Goal: Task Accomplishment & Management: Complete application form

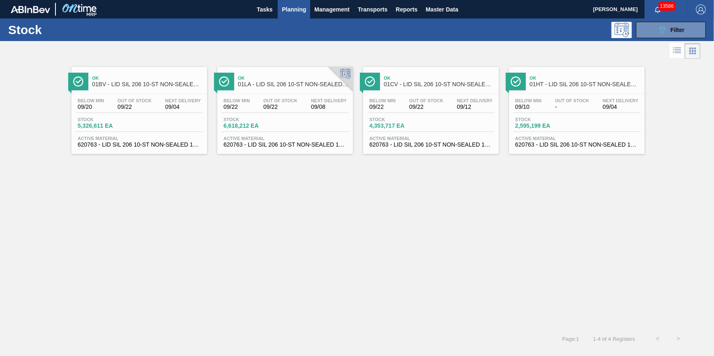
click at [304, 10] on span "Planning" at bounding box center [294, 10] width 24 height 10
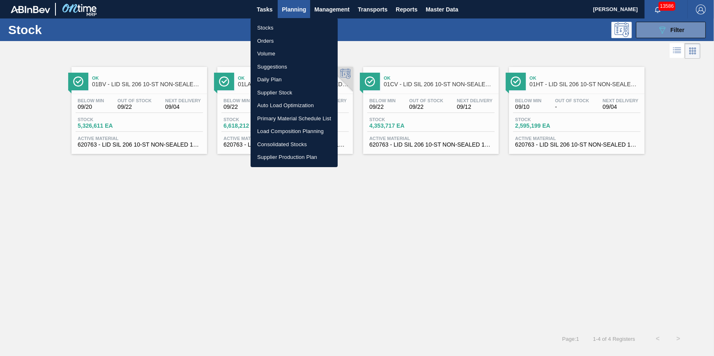
click at [168, 46] on div at bounding box center [357, 178] width 714 height 356
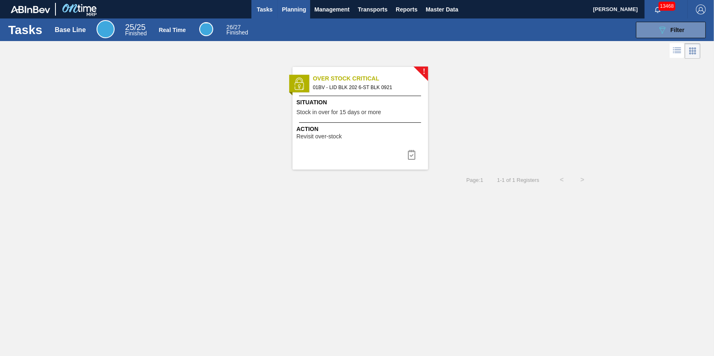
click at [287, 9] on span "Planning" at bounding box center [294, 10] width 24 height 10
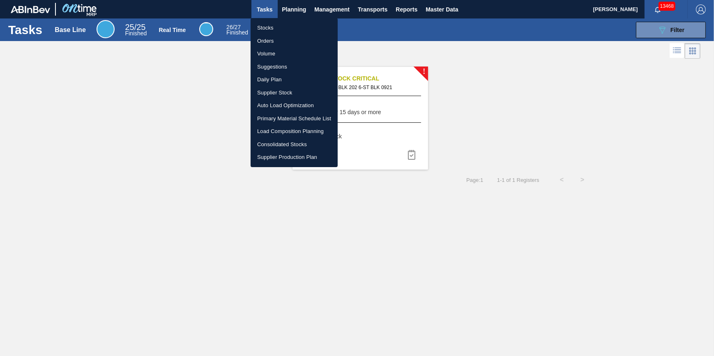
click at [286, 129] on li "Load Composition Planning" at bounding box center [294, 131] width 87 height 13
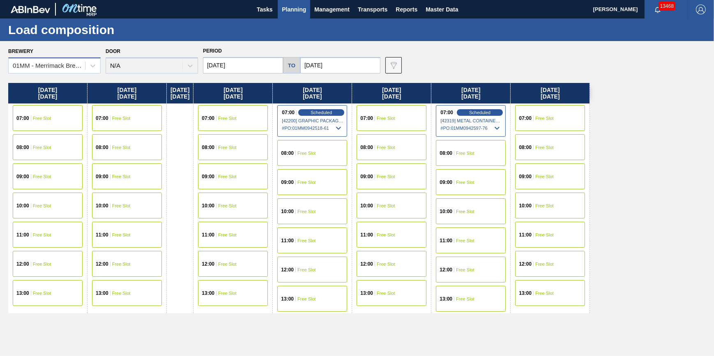
click at [60, 63] on div "01MM - Merrimack Brewery" at bounding box center [49, 65] width 73 height 7
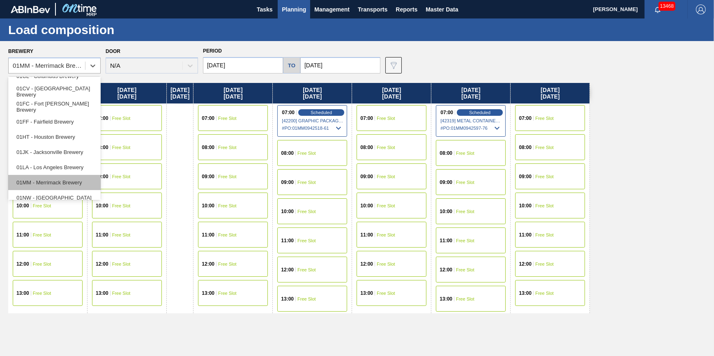
scroll to position [37, 0]
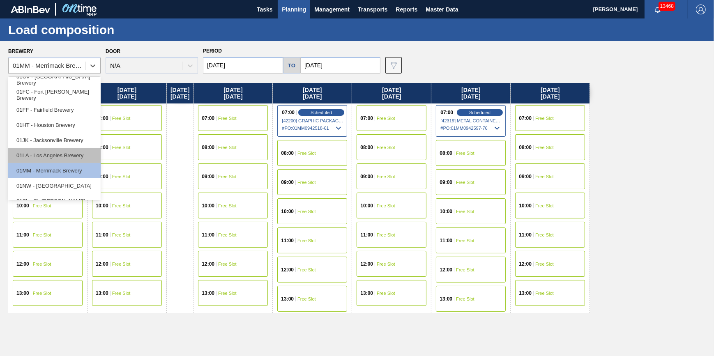
click at [65, 158] on div "01LA - Los Angeles Brewery" at bounding box center [54, 155] width 92 height 15
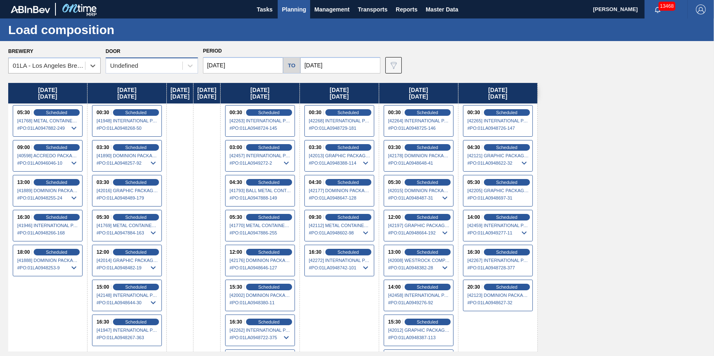
drag, startPoint x: 180, startPoint y: 72, endPoint x: 173, endPoint y: 68, distance: 8.1
click at [180, 71] on div "Undefined" at bounding box center [152, 66] width 92 height 16
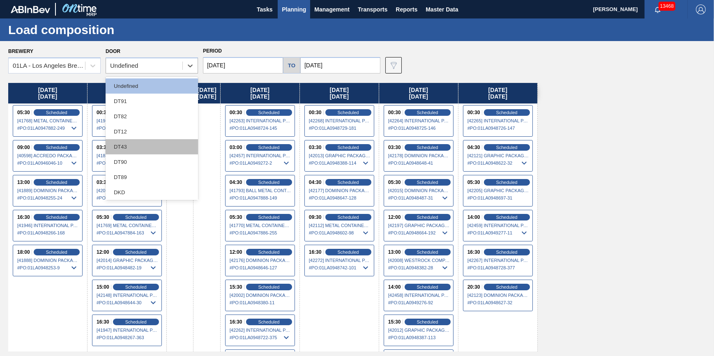
click at [145, 149] on div "DT43" at bounding box center [152, 146] width 92 height 15
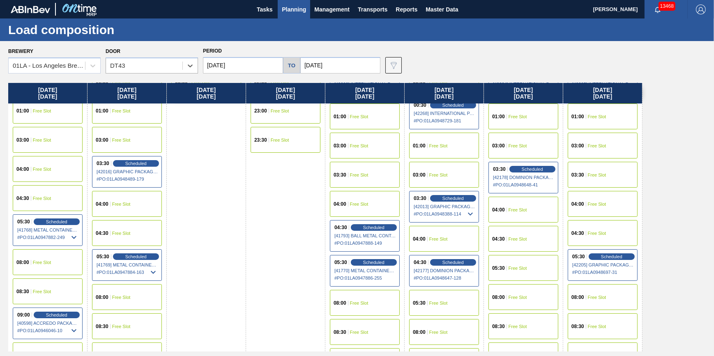
scroll to position [0, 0]
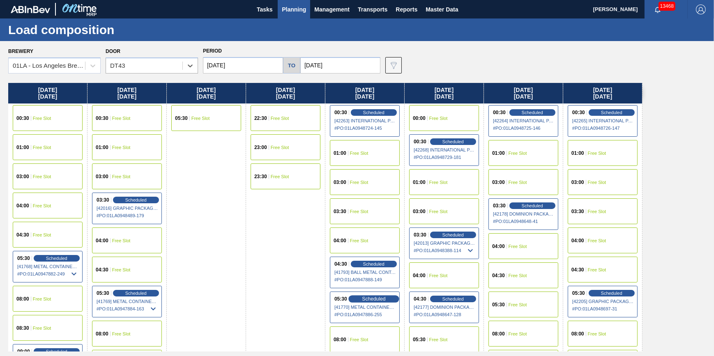
click at [353, 299] on div "Scheduled" at bounding box center [373, 298] width 51 height 7
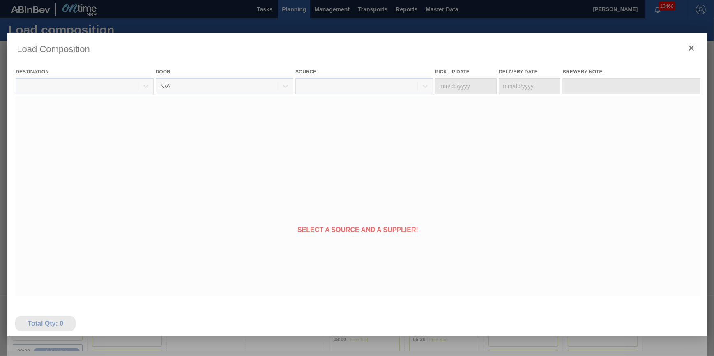
type Date "09/07/2025"
type Date "09/08/2025"
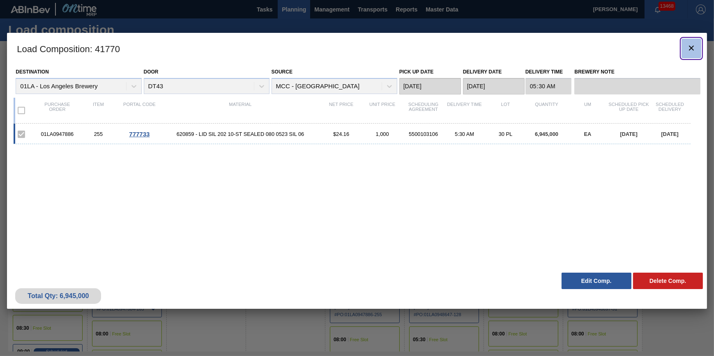
click at [692, 46] on icon "botão de ícone" at bounding box center [691, 48] width 5 height 5
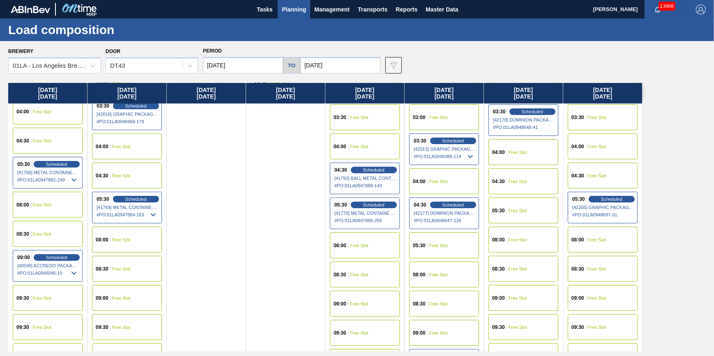
scroll to position [261, 0]
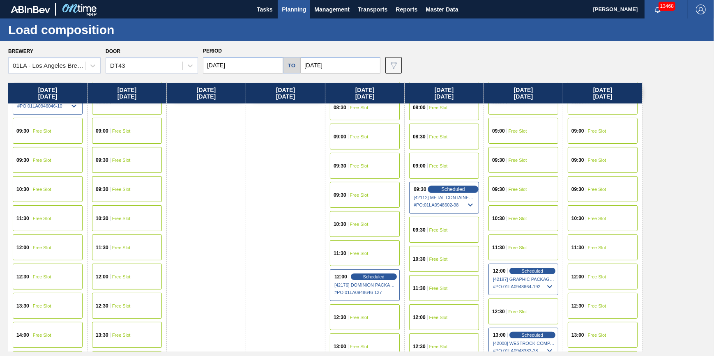
click at [447, 191] on span "Scheduled" at bounding box center [452, 188] width 23 height 5
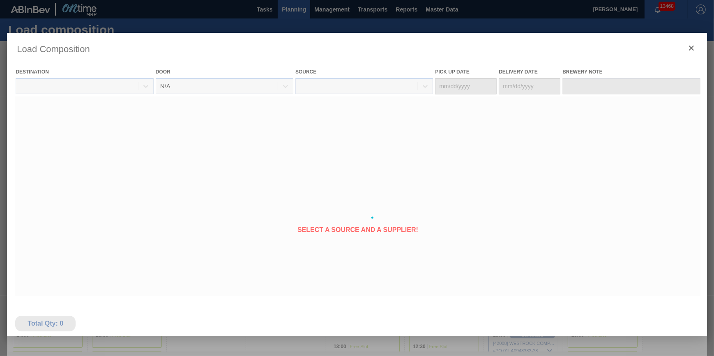
type Date "09/08/2025"
type Date "09/09/2025"
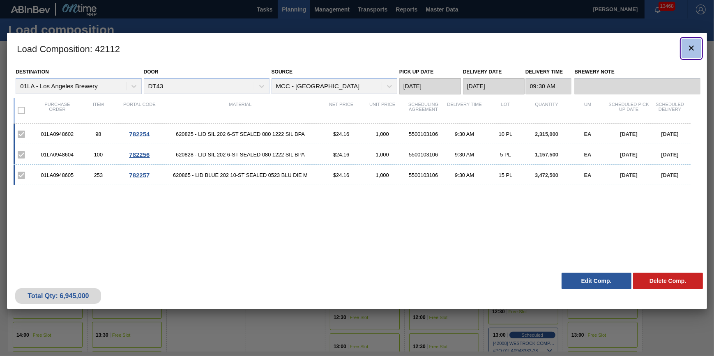
click at [686, 44] on button "botão de ícone" at bounding box center [691, 49] width 20 height 20
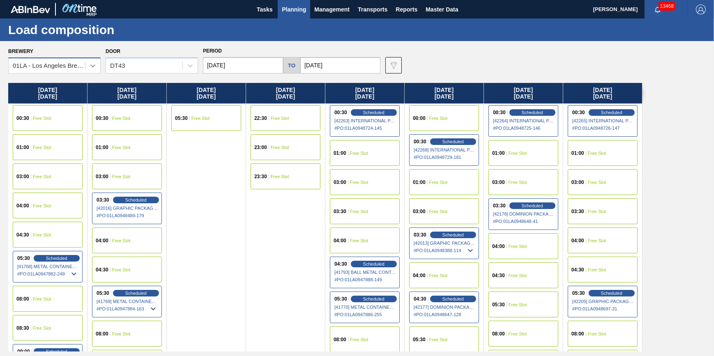
drag, startPoint x: 88, startPoint y: 64, endPoint x: 85, endPoint y: 68, distance: 4.8
click at [86, 67] on div at bounding box center [92, 65] width 15 height 15
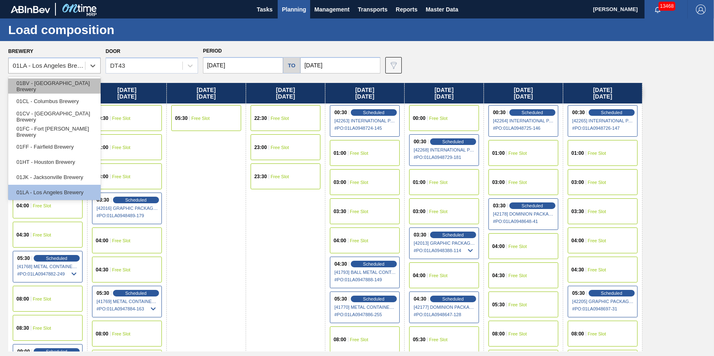
click at [81, 81] on div "01BV - Baldwinsville Brewery" at bounding box center [54, 85] width 92 height 15
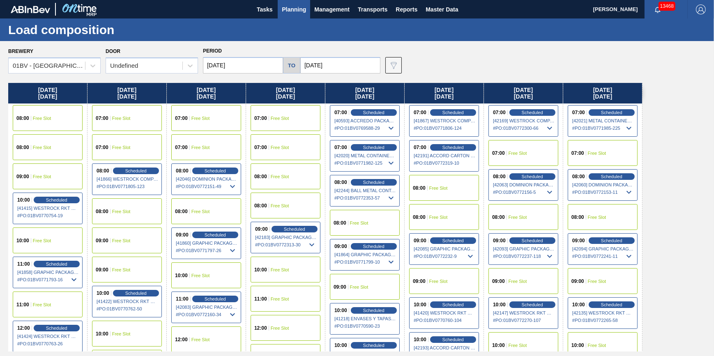
scroll to position [0, 0]
drag, startPoint x: 287, startPoint y: 151, endPoint x: 170, endPoint y: 167, distance: 118.1
click at [168, 168] on div "Thursday 09/04/2025 08:00 Free Slot 08:00 Free Slot 09:00 Free Slot 10:00 Sched…" at bounding box center [359, 217] width 702 height 269
drag, startPoint x: 361, startPoint y: 154, endPoint x: 217, endPoint y: 178, distance: 146.2
click at [217, 178] on div "Thursday 09/04/2025 08:00 Free Slot 08:00 Free Slot 09:00 Free Slot 10:00 Sched…" at bounding box center [359, 217] width 702 height 269
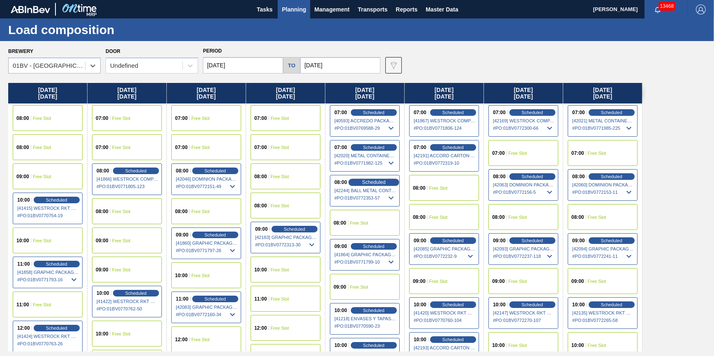
click at [372, 185] on div "Scheduled" at bounding box center [373, 182] width 51 height 7
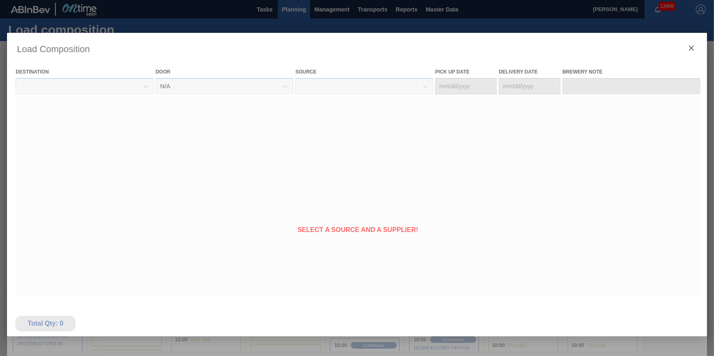
type Date "09/06/2025"
type Date "09/08/2025"
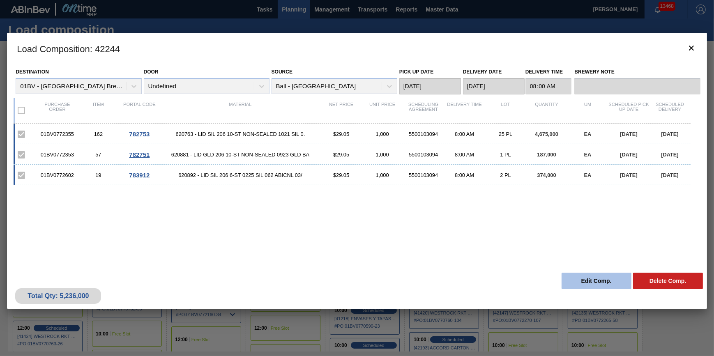
click at [592, 276] on button "Edit Comp." at bounding box center [596, 281] width 70 height 16
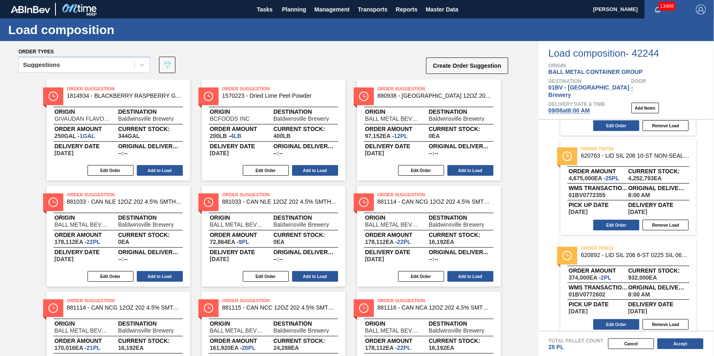
scroll to position [84, 0]
click at [620, 318] on button "Edit Order" at bounding box center [616, 323] width 46 height 11
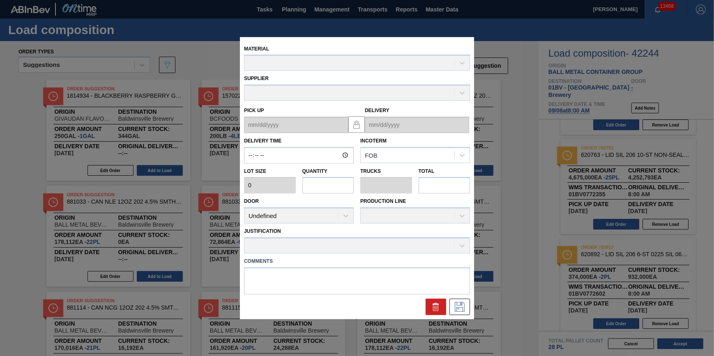
type input "08:00:00"
type input "187,000"
type input "2"
type input "0.071"
type input "374,000"
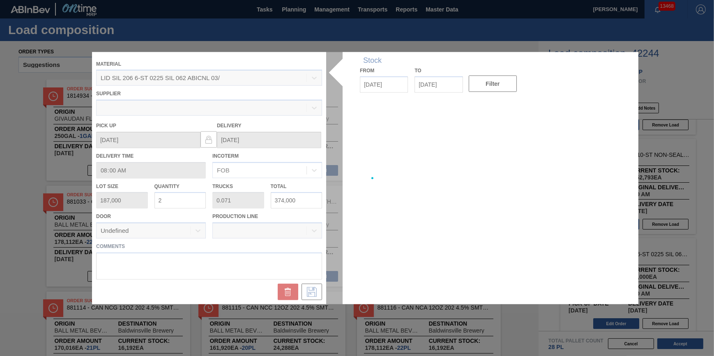
type up "09/06/2025"
type input "09/08/2025"
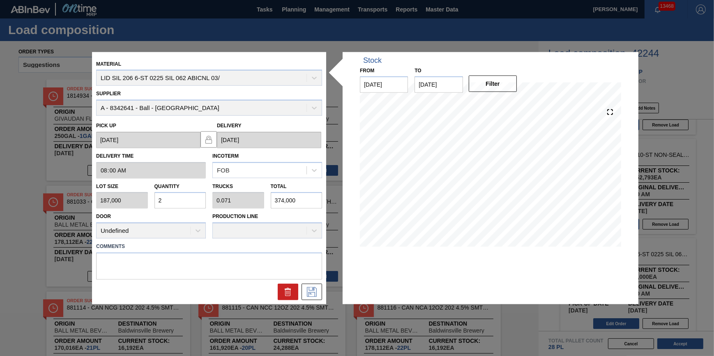
click at [193, 201] on input "2" at bounding box center [180, 200] width 52 height 16
type input "0"
type input "1"
type input "0.036"
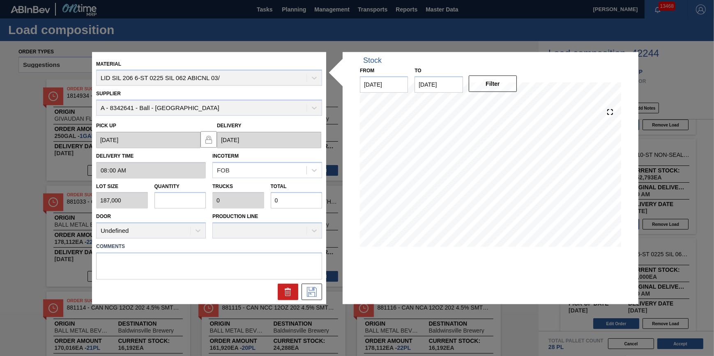
type input "187,000"
type input "1"
click at [317, 293] on icon at bounding box center [311, 292] width 13 height 10
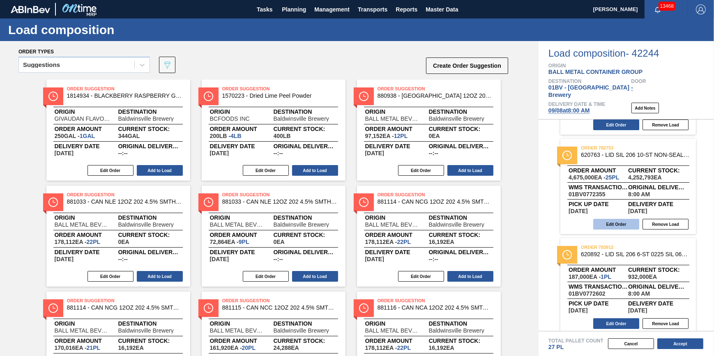
scroll to position [9, 0]
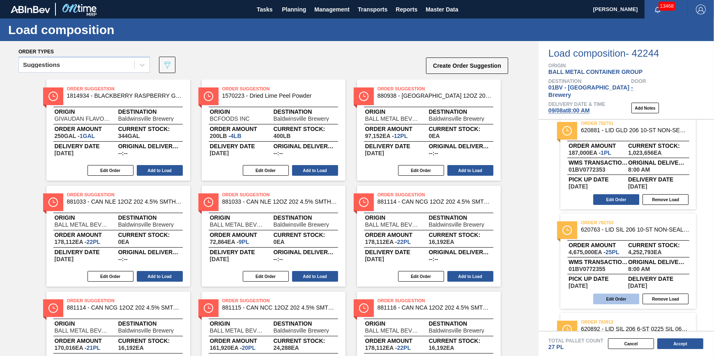
click at [620, 294] on button "Edit Order" at bounding box center [616, 299] width 46 height 11
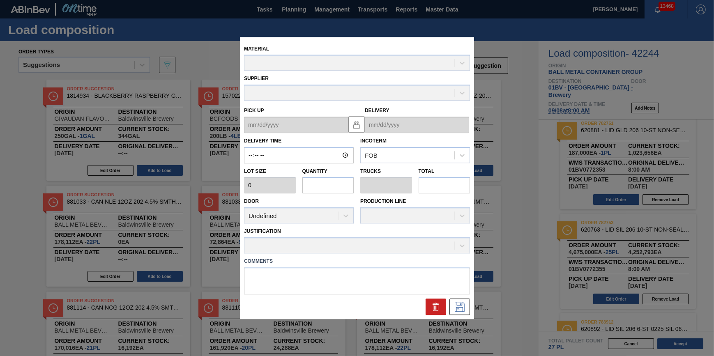
type input "08:00:00"
type input "187,000"
type input "25"
type input "0.893"
type input "4,675,000"
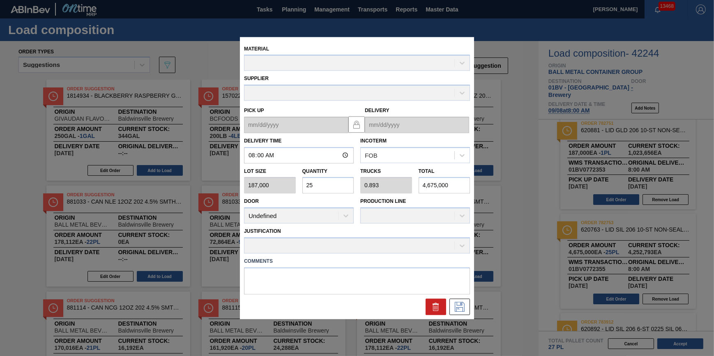
type up "09/06/2025"
type input "09/08/2025"
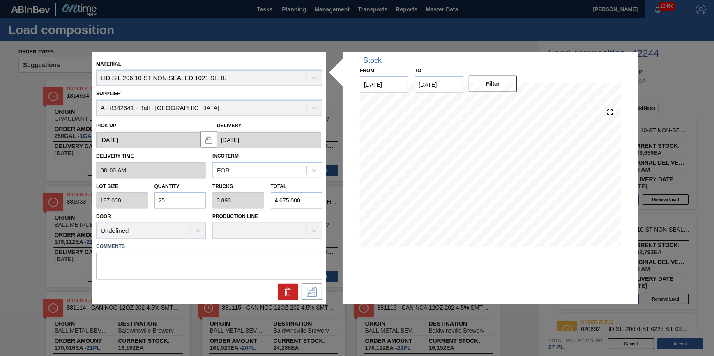
click at [176, 198] on input "25" at bounding box center [180, 200] width 52 height 16
type input "0"
type input "2"
type input "0.071"
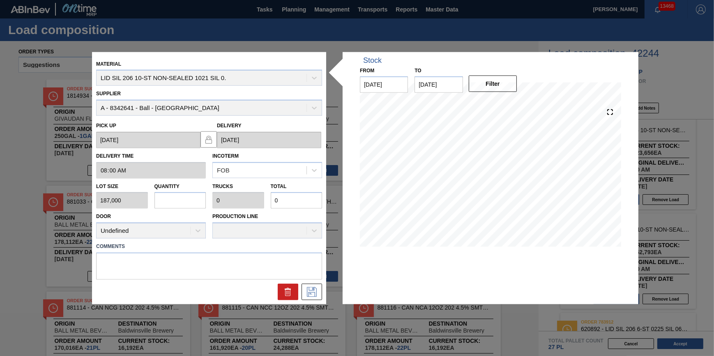
type input "374,000"
type input "26"
type input "0.929"
type input "4,862,000"
type input "26"
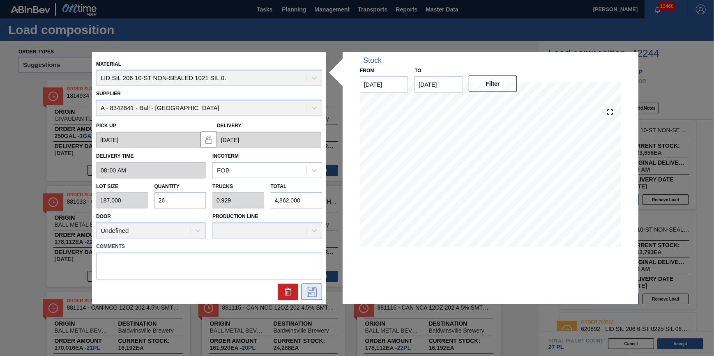
click at [317, 294] on icon at bounding box center [311, 292] width 13 height 10
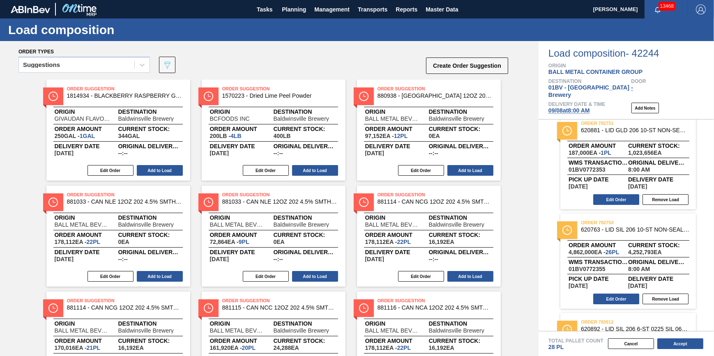
click at [579, 107] on span "09/08 at 8:00 AM" at bounding box center [568, 110] width 41 height 7
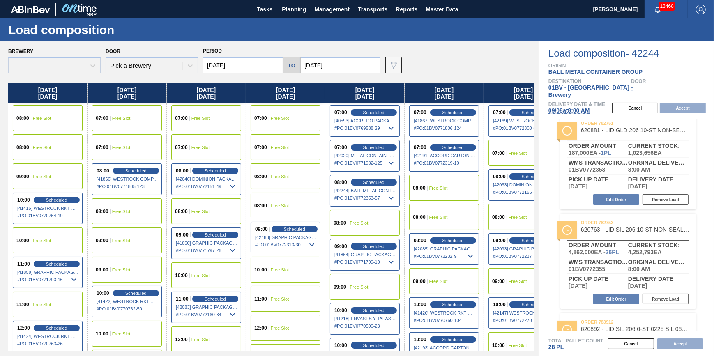
type input "09/08/2025"
type input "[DATE]"
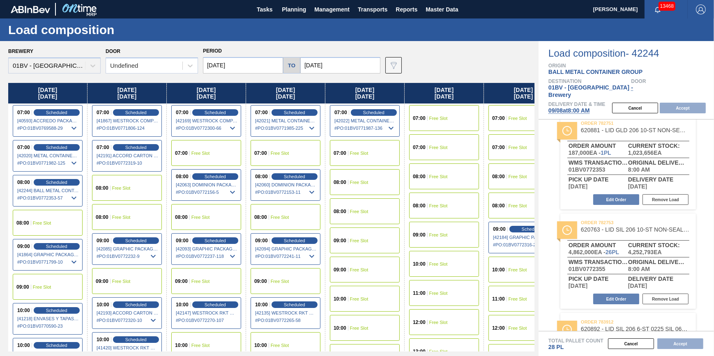
click at [48, 291] on div "09:00 Free Slot" at bounding box center [48, 287] width 70 height 26
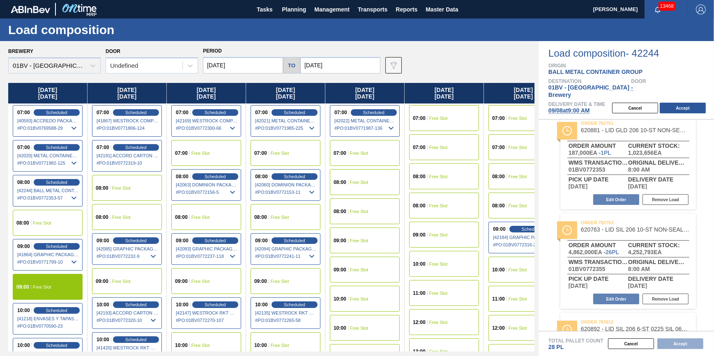
click at [687, 102] on div "Cancel Accept" at bounding box center [660, 108] width 107 height 12
click at [683, 103] on button "Accept" at bounding box center [683, 108] width 46 height 11
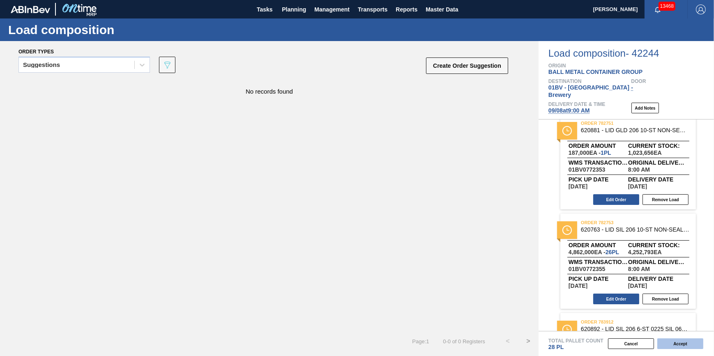
click at [665, 344] on button "Accept" at bounding box center [680, 343] width 46 height 11
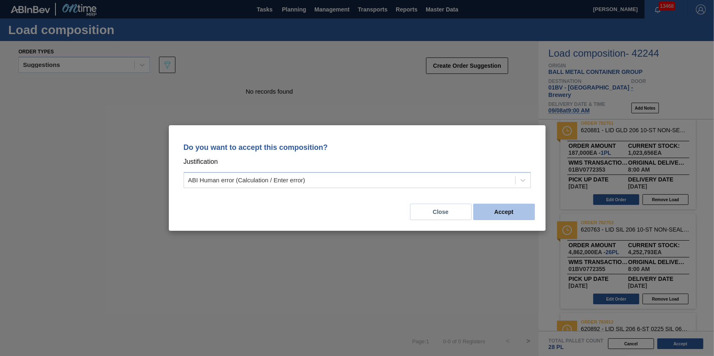
click at [505, 215] on button "Accept" at bounding box center [504, 212] width 62 height 16
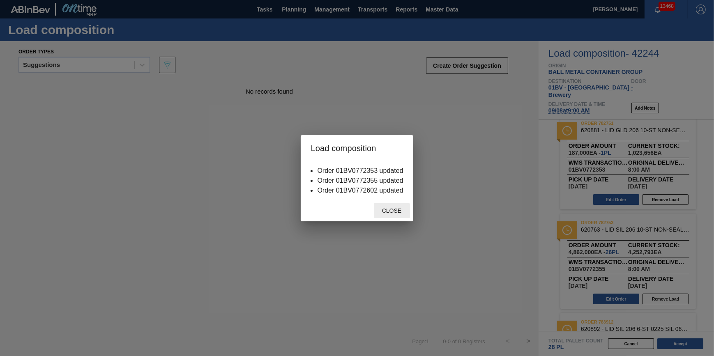
click at [402, 212] on span "Close" at bounding box center [391, 210] width 32 height 7
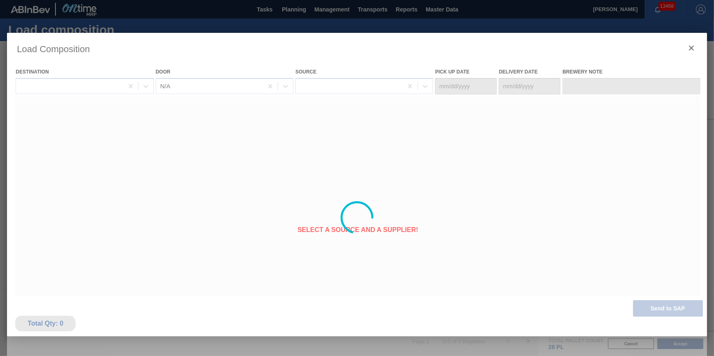
type Date "09/06/2025"
type Date "09/08/2025"
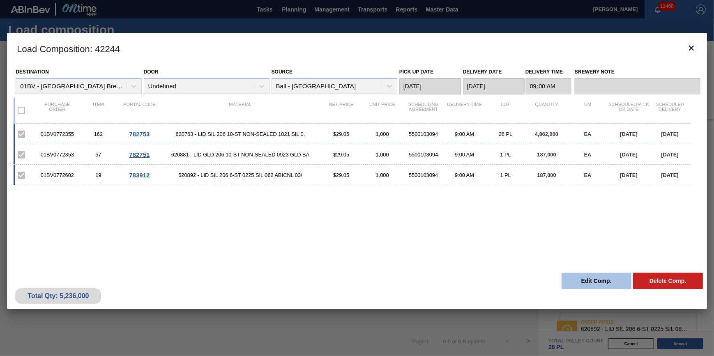
click at [579, 279] on button "Edit Comp." at bounding box center [596, 281] width 70 height 16
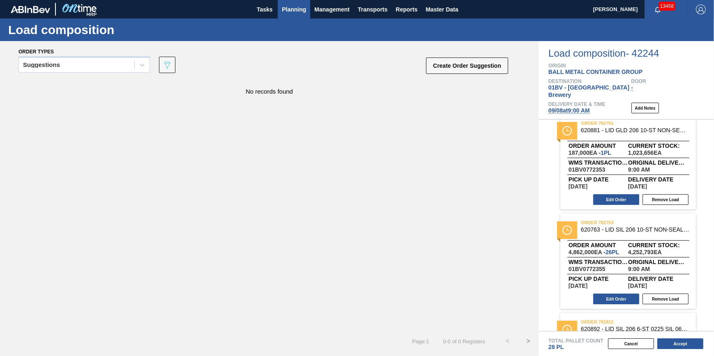
click at [301, 16] on button "Planning" at bounding box center [294, 9] width 32 height 18
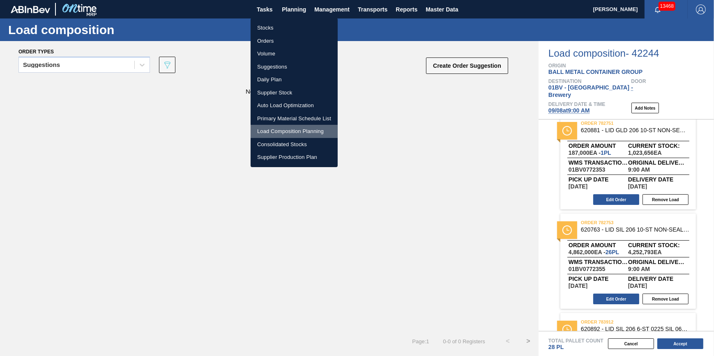
click at [294, 129] on li "Load Composition Planning" at bounding box center [294, 131] width 87 height 13
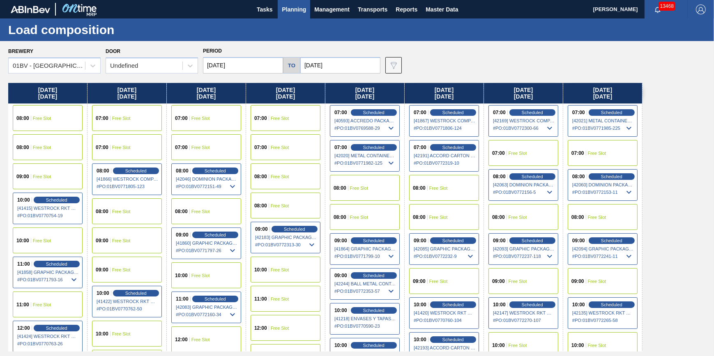
click at [88, 74] on div "Brewery 01BV - Baldwinsville Brewery Door Undefined Period 09/04/2025 to 09/11/…" at bounding box center [357, 198] width 714 height 315
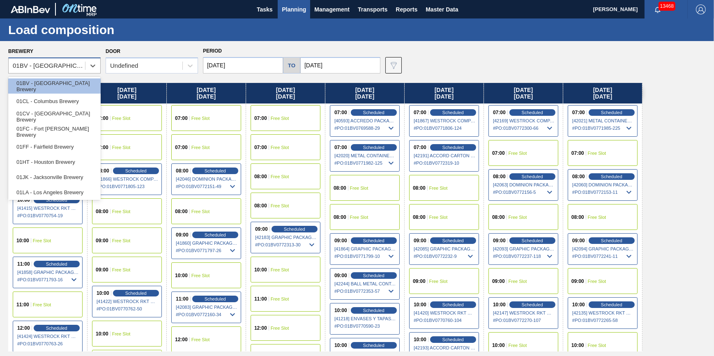
click at [84, 67] on div "01BV - Baldwinsville Brewery" at bounding box center [49, 65] width 73 height 7
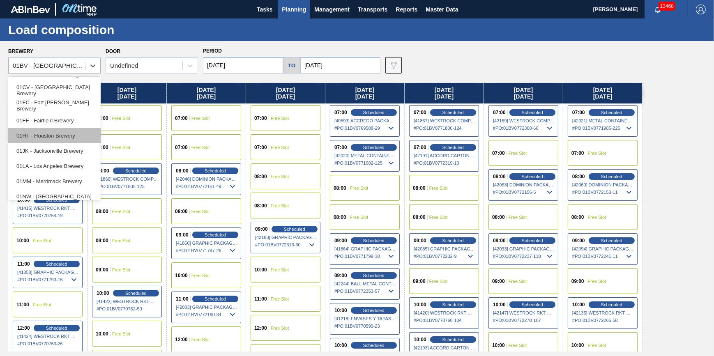
scroll to position [37, 0]
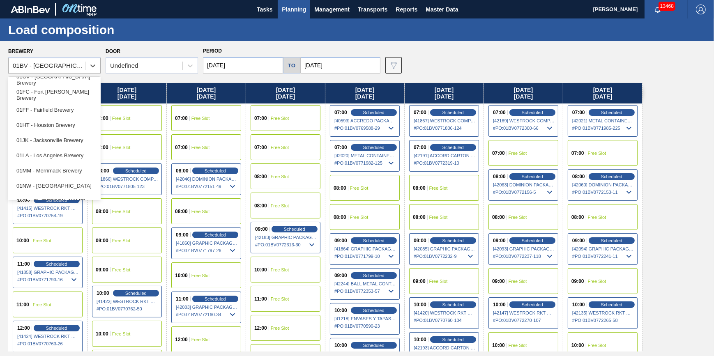
click at [78, 155] on div "01LA - Los Angeles Brewery" at bounding box center [54, 155] width 92 height 15
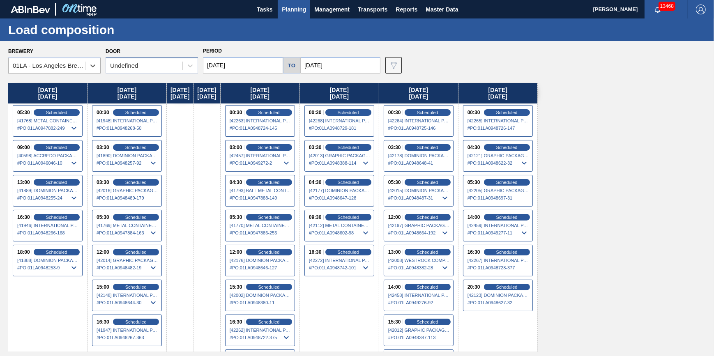
click at [164, 73] on div "Undefined" at bounding box center [152, 66] width 92 height 16
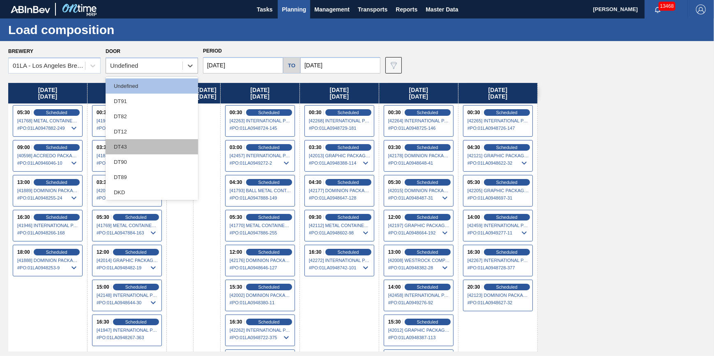
click at [151, 143] on div "DT43" at bounding box center [152, 146] width 92 height 15
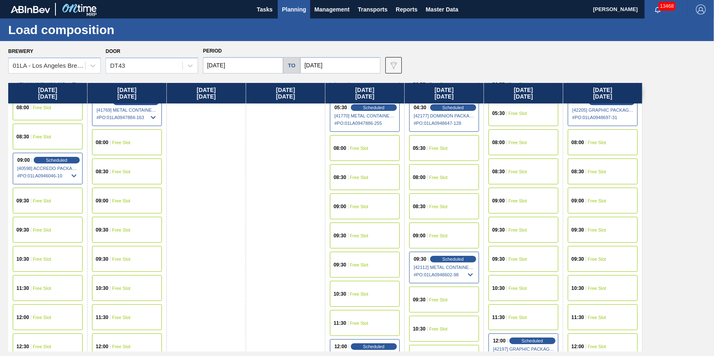
scroll to position [261, 0]
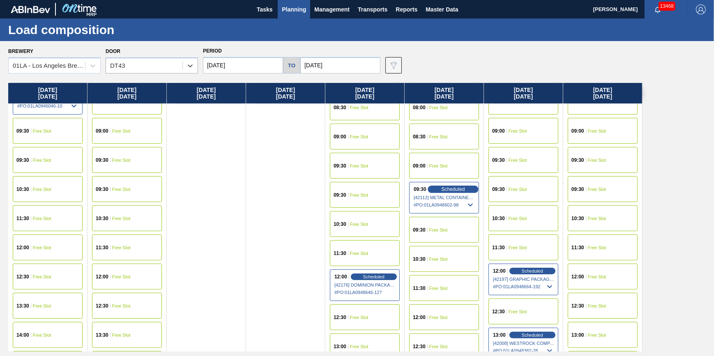
click at [453, 188] on span "Scheduled" at bounding box center [452, 188] width 23 height 5
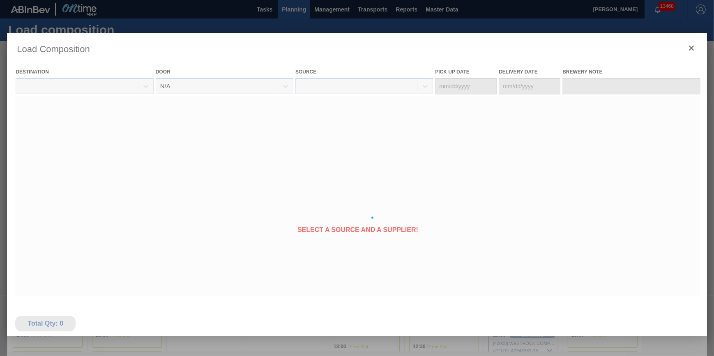
type Date "09/08/2025"
type Date "09/09/2025"
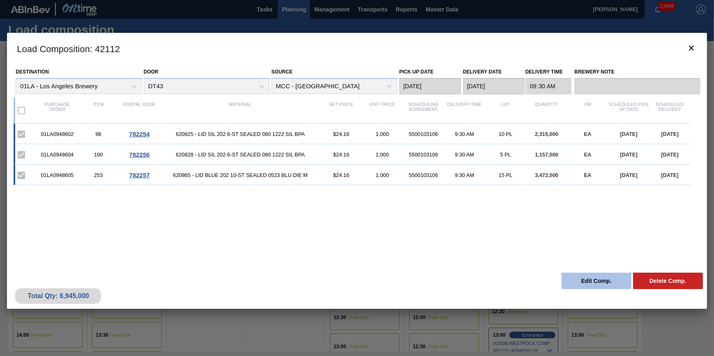
click at [589, 276] on button "Edit Comp." at bounding box center [596, 281] width 70 height 16
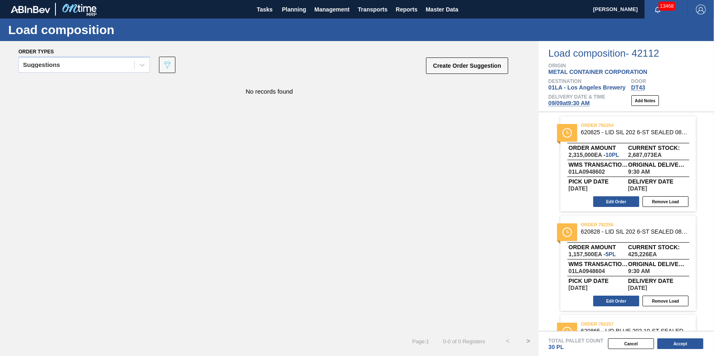
click at [575, 106] on span "09/09 at 9:30 AM" at bounding box center [568, 103] width 41 height 7
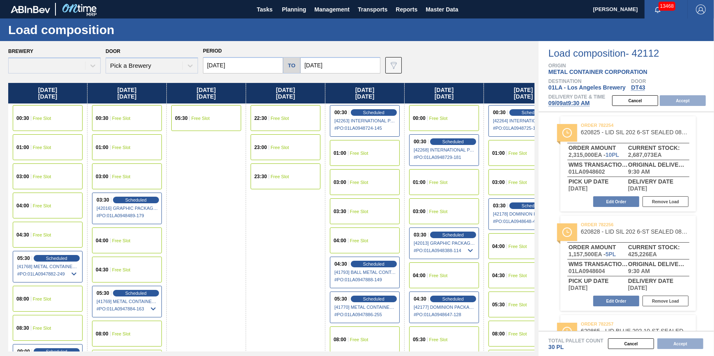
type input "09/09/2025"
type input "[DATE]"
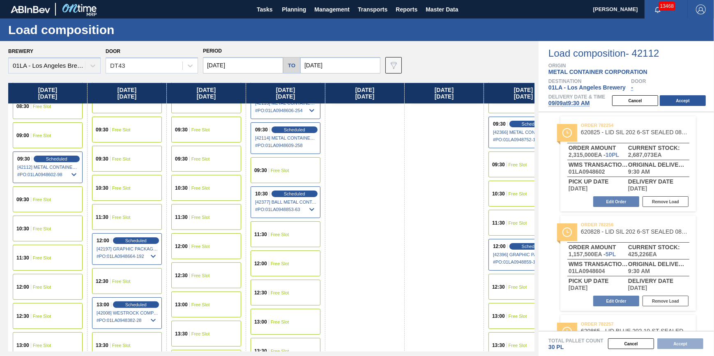
scroll to position [373, 0]
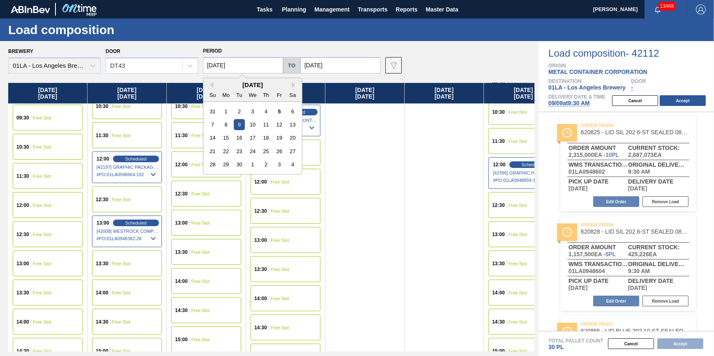
drag, startPoint x: 216, startPoint y: 66, endPoint x: 237, endPoint y: 92, distance: 32.8
click at [217, 66] on input "09/09/2025" at bounding box center [243, 65] width 80 height 16
click at [226, 128] on div "8" at bounding box center [226, 124] width 11 height 11
type input "09/08/2025"
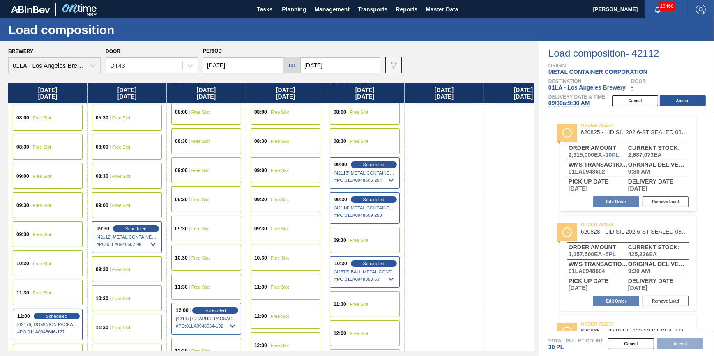
scroll to position [224, 0]
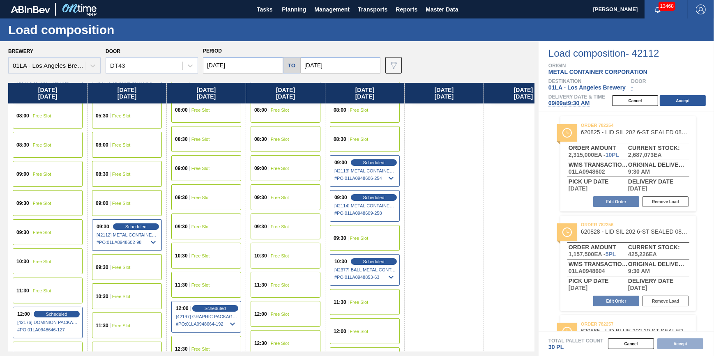
click at [76, 228] on div "09:30 Free Slot" at bounding box center [48, 232] width 70 height 26
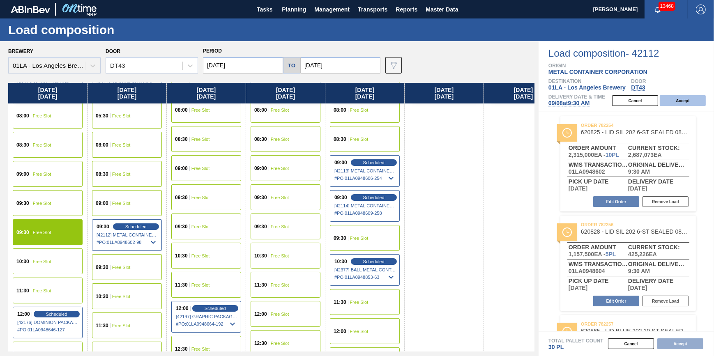
click at [676, 104] on button "Accept" at bounding box center [683, 100] width 46 height 11
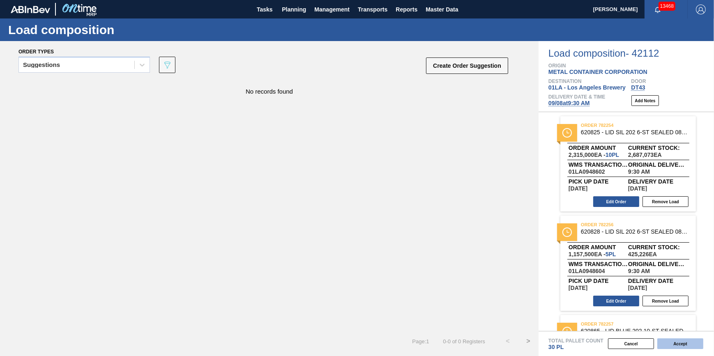
click at [674, 348] on button "Accept" at bounding box center [680, 343] width 46 height 11
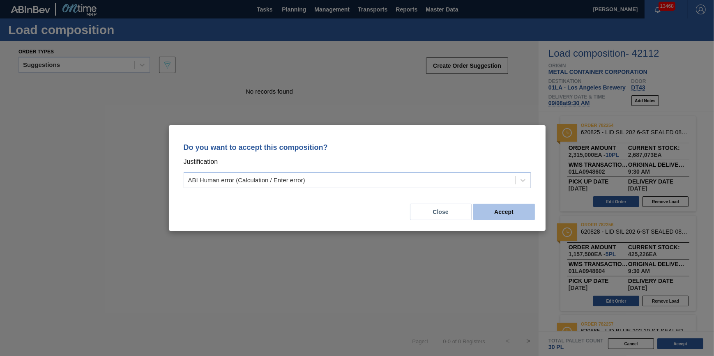
click at [516, 212] on button "Accept" at bounding box center [504, 212] width 62 height 16
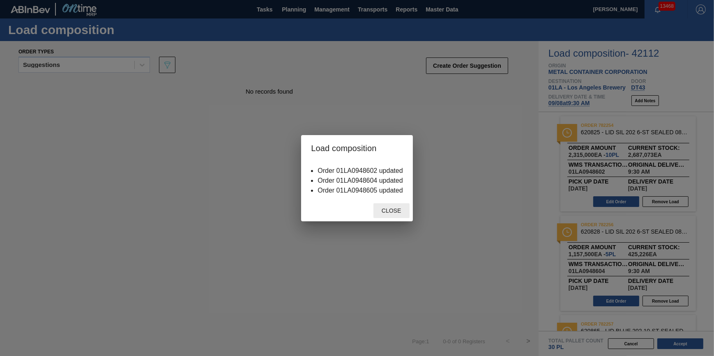
click at [393, 211] on span "Close" at bounding box center [391, 210] width 32 height 7
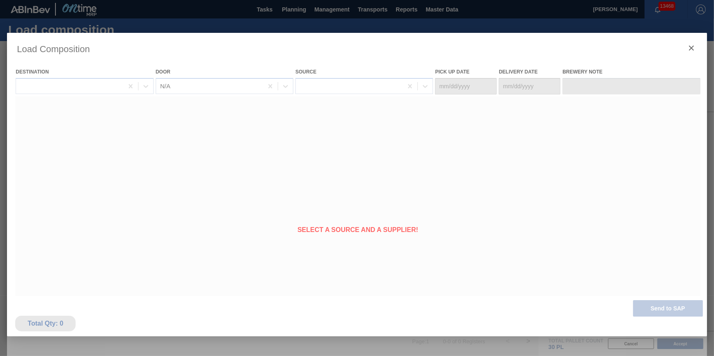
type Date "09/07/2025"
type Date "09/08/2025"
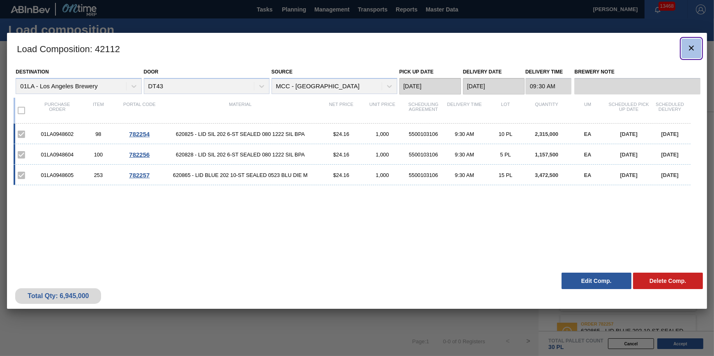
click at [688, 46] on icon "botão de ícone" at bounding box center [691, 48] width 10 height 10
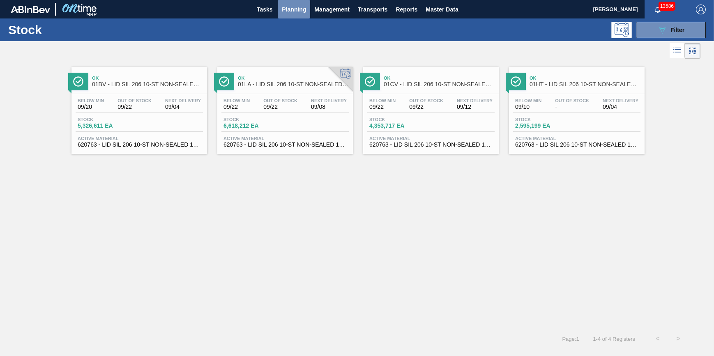
click at [302, 12] on span "Planning" at bounding box center [294, 10] width 24 height 10
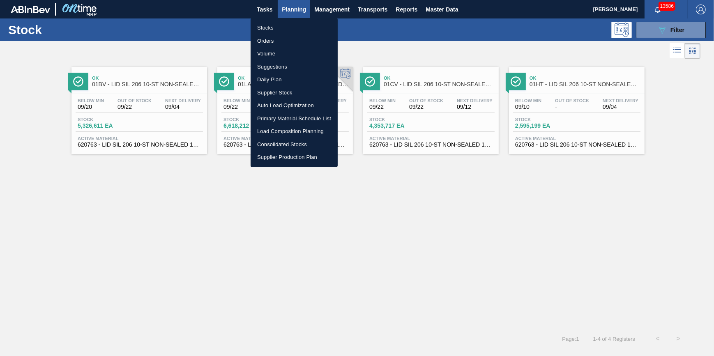
click at [299, 23] on li "Stocks" at bounding box center [294, 27] width 87 height 13
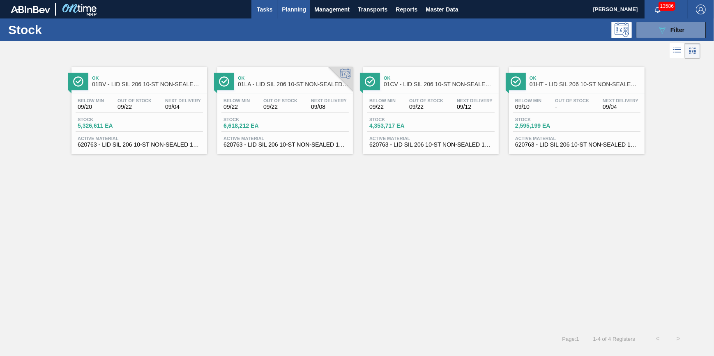
drag, startPoint x: 271, startPoint y: 20, endPoint x: 266, endPoint y: 13, distance: 8.8
click at [271, 20] on div "Stock 089F7B8B-B2A5-4AFE-B5C0-19BA573D28AC Filter" at bounding box center [357, 29] width 714 height 23
click at [265, 10] on span "Tasks" at bounding box center [264, 10] width 18 height 10
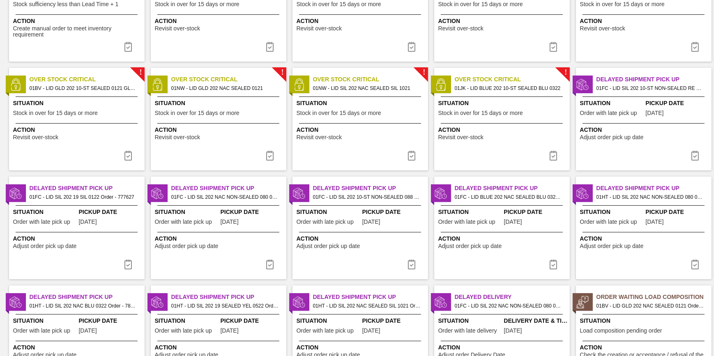
scroll to position [45, 0]
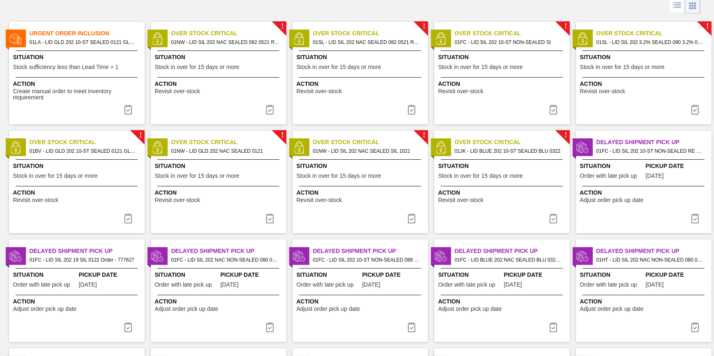
click at [92, 94] on span "Create manual order to meet inventory requirement" at bounding box center [77, 94] width 129 height 13
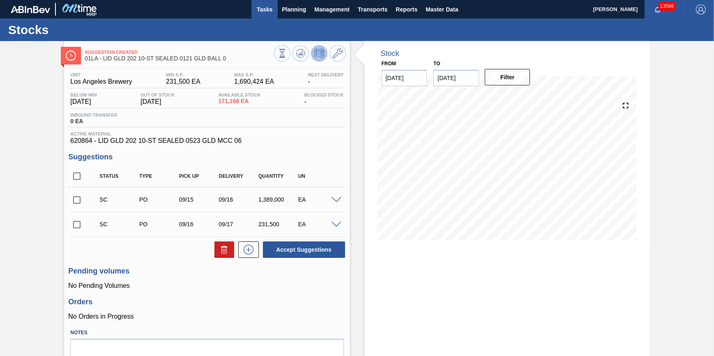
click at [264, 7] on span "Tasks" at bounding box center [264, 10] width 18 height 10
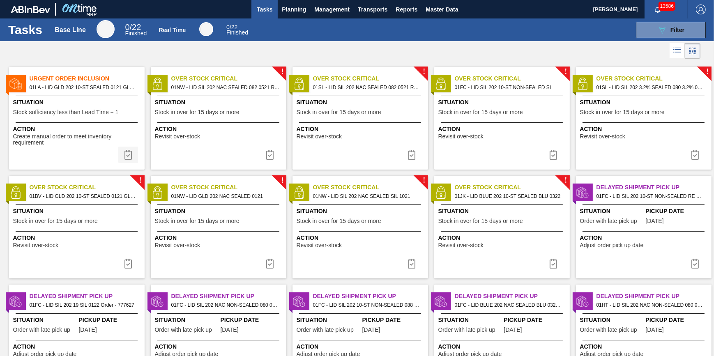
click at [129, 154] on img at bounding box center [128, 155] width 10 height 10
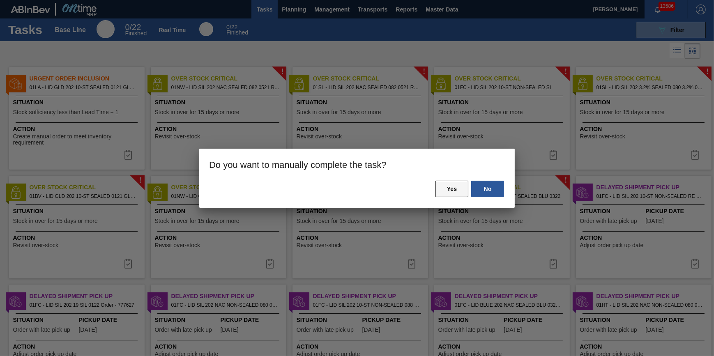
click at [446, 189] on button "Yes" at bounding box center [451, 189] width 33 height 16
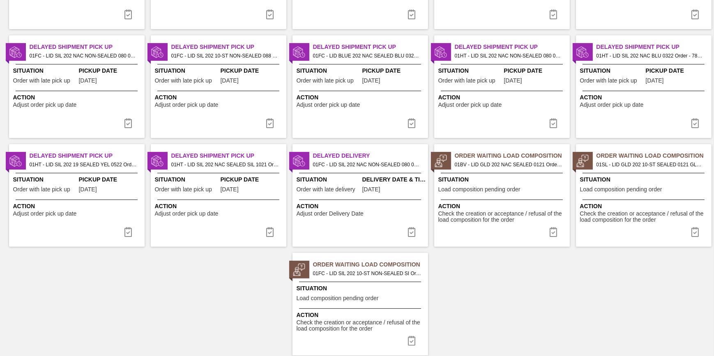
scroll to position [269, 0]
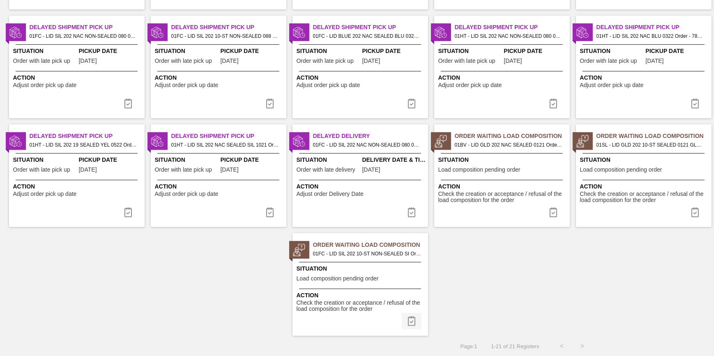
click at [407, 318] on img at bounding box center [412, 321] width 10 height 10
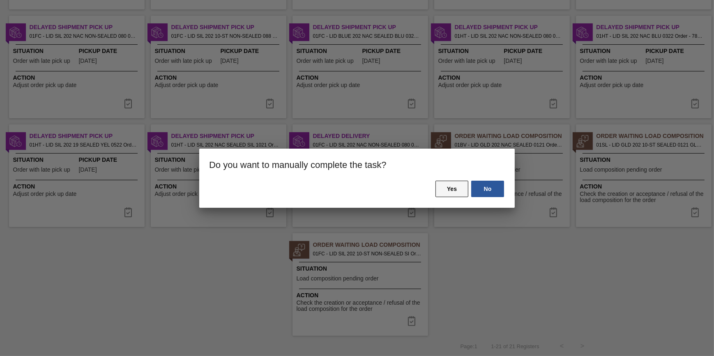
click at [444, 186] on button "Yes" at bounding box center [451, 189] width 33 height 16
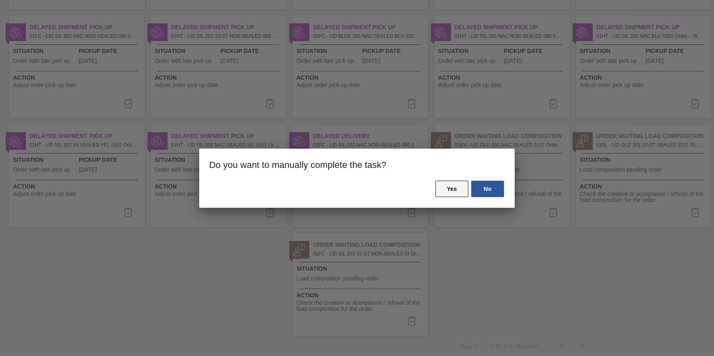
click at [449, 188] on button "Yes" at bounding box center [451, 189] width 33 height 16
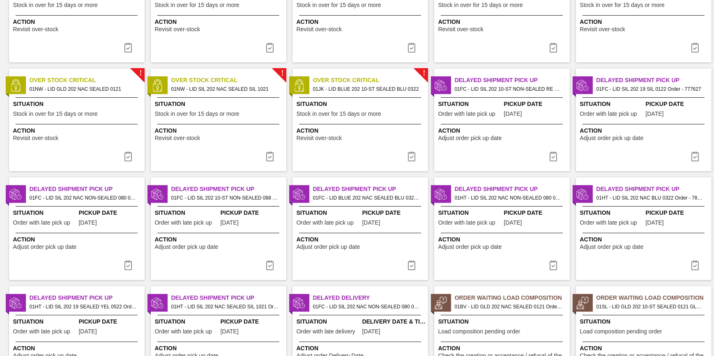
scroll to position [160, 0]
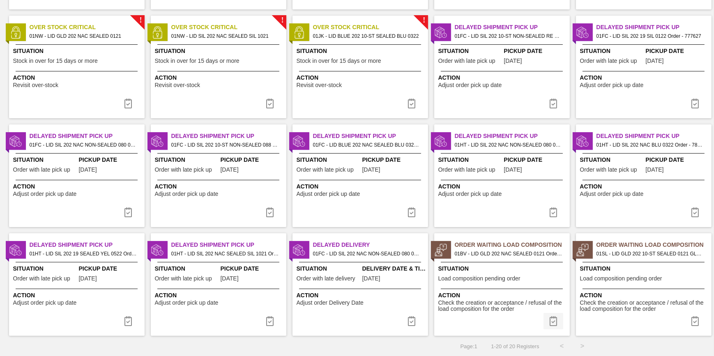
click at [545, 317] on button at bounding box center [553, 321] width 20 height 16
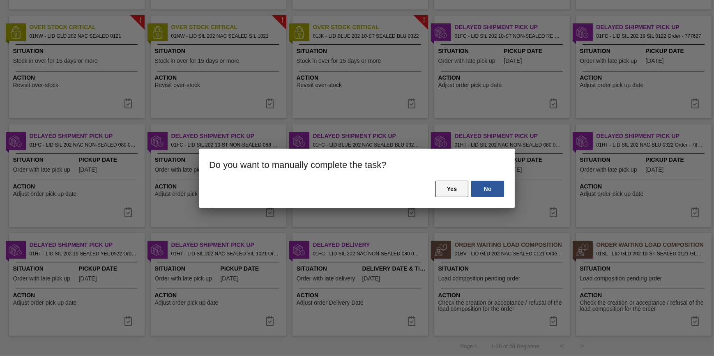
click at [447, 186] on button "Yes" at bounding box center [451, 189] width 33 height 16
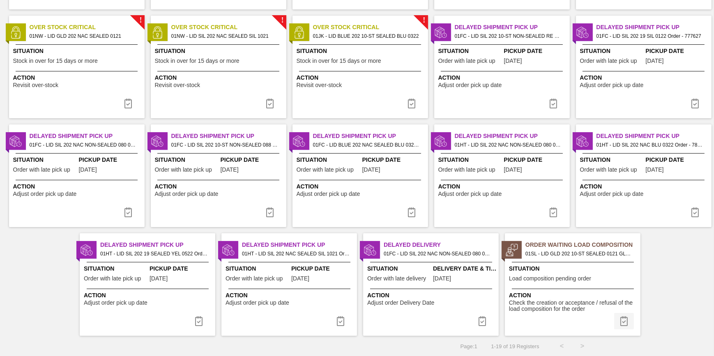
click at [622, 315] on button at bounding box center [624, 321] width 20 height 16
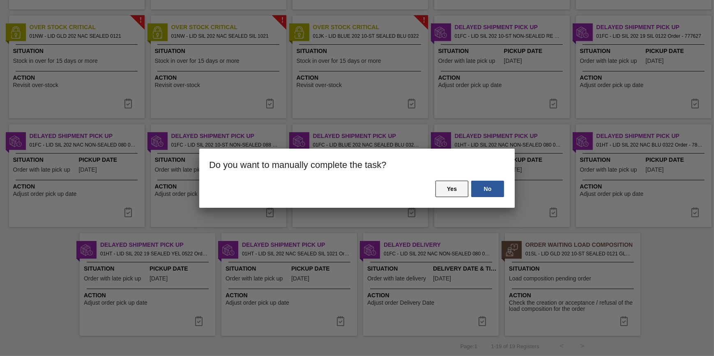
click at [462, 189] on button "Yes" at bounding box center [451, 189] width 33 height 16
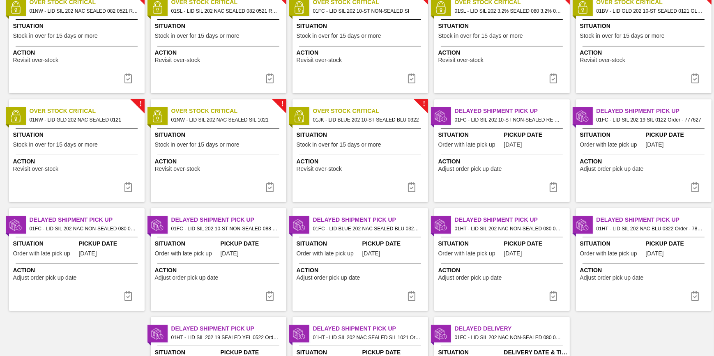
scroll to position [149, 0]
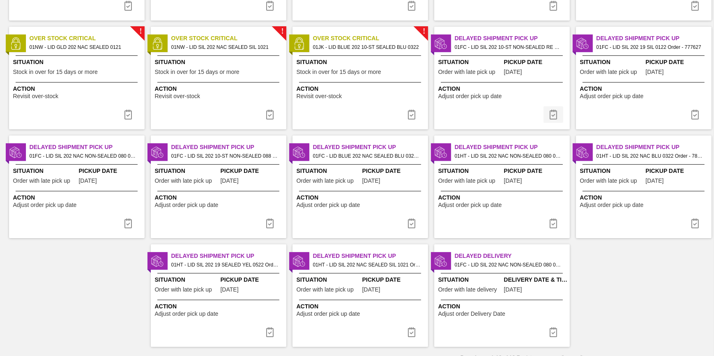
click at [552, 114] on img at bounding box center [553, 115] width 10 height 10
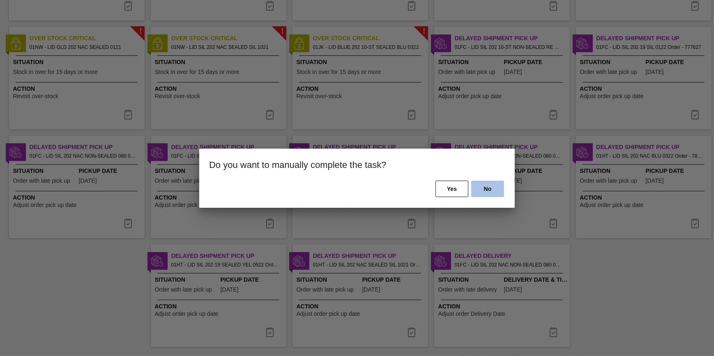
click at [492, 193] on button "No" at bounding box center [487, 189] width 33 height 16
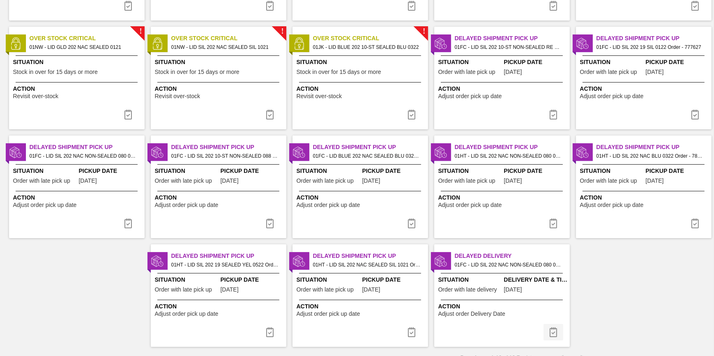
click at [551, 327] on img at bounding box center [553, 332] width 10 height 10
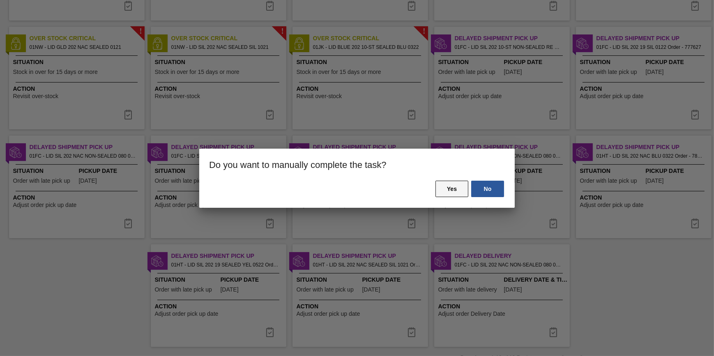
click at [453, 189] on button "Yes" at bounding box center [451, 189] width 33 height 16
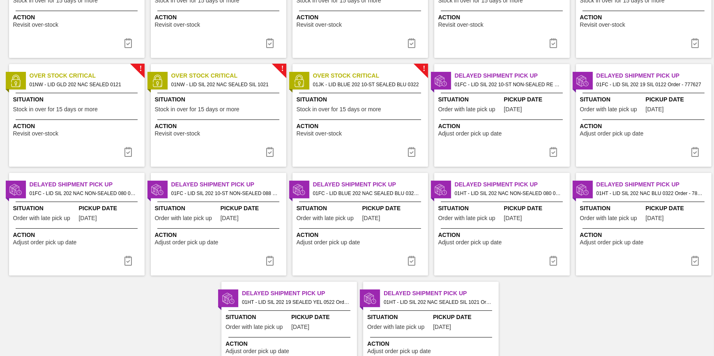
scroll to position [160, 0]
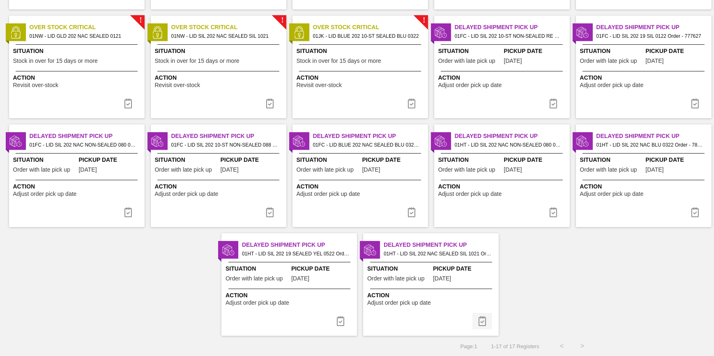
click at [481, 318] on img at bounding box center [482, 321] width 10 height 10
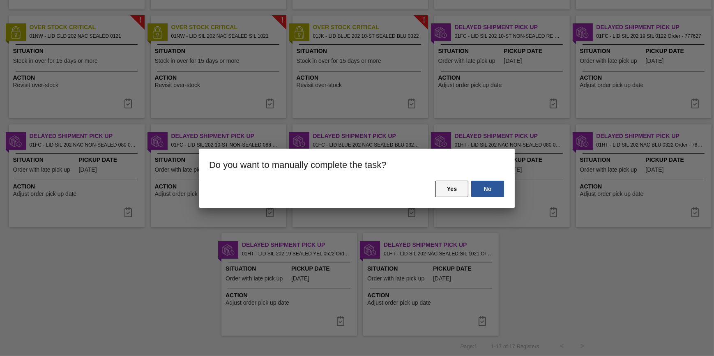
click at [460, 192] on button "Yes" at bounding box center [451, 189] width 33 height 16
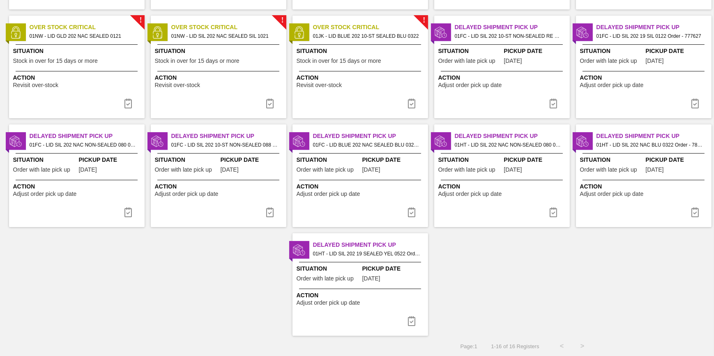
click at [415, 322] on img at bounding box center [412, 321] width 10 height 10
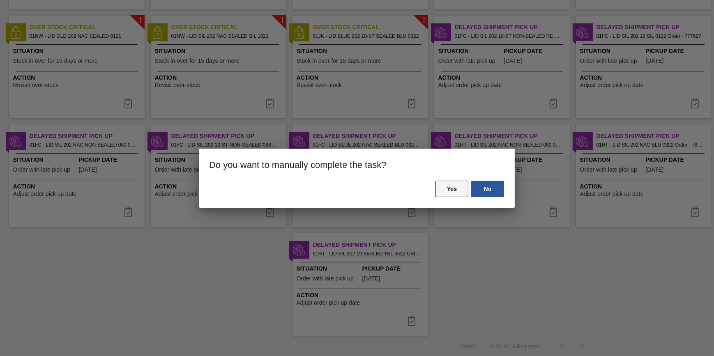
click at [446, 195] on button "Yes" at bounding box center [451, 189] width 33 height 16
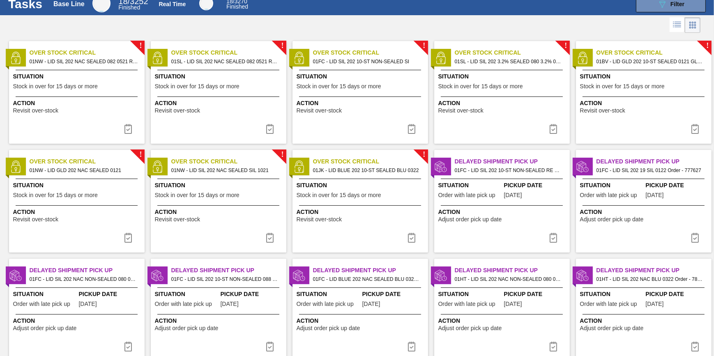
scroll to position [51, 0]
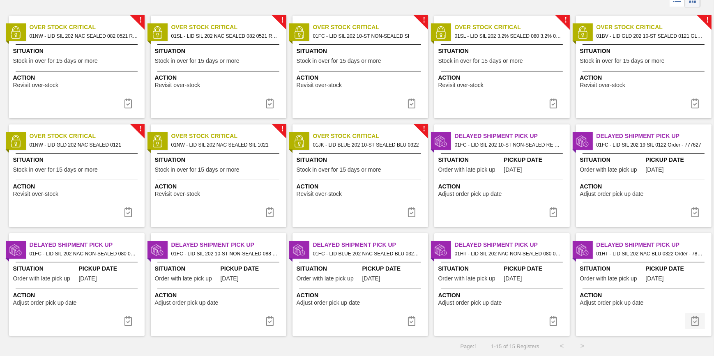
click at [690, 321] on img at bounding box center [695, 321] width 10 height 10
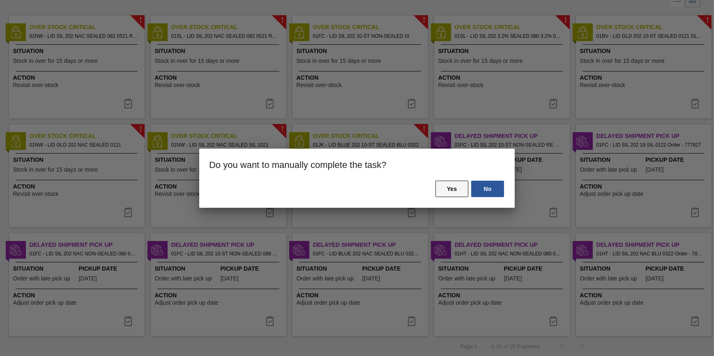
click at [443, 185] on button "Yes" at bounding box center [451, 189] width 33 height 16
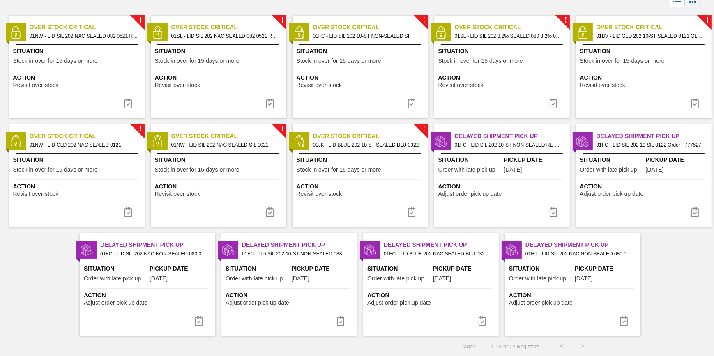
drag, startPoint x: 621, startPoint y: 313, endPoint x: 617, endPoint y: 308, distance: 5.5
click at [621, 313] on button at bounding box center [624, 321] width 20 height 16
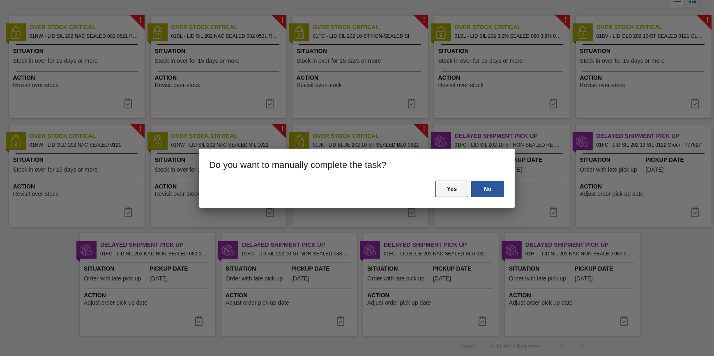
click at [445, 186] on button "Yes" at bounding box center [451, 189] width 33 height 16
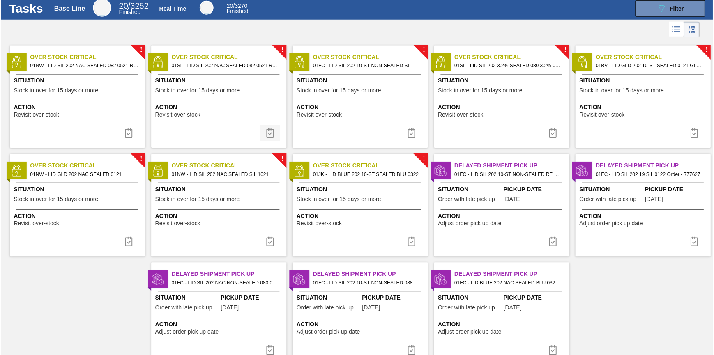
scroll to position [0, 0]
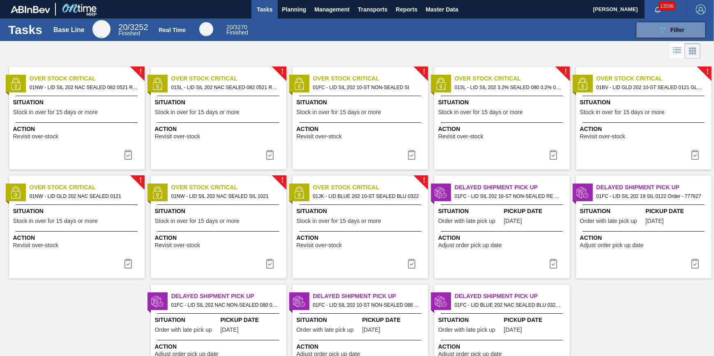
click at [133, 158] on button at bounding box center [128, 155] width 20 height 16
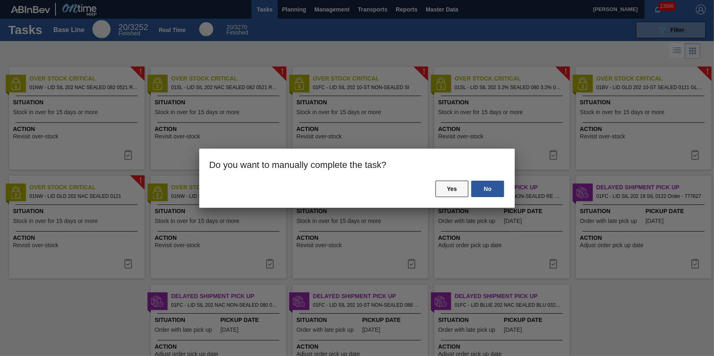
click at [449, 189] on button "Yes" at bounding box center [451, 189] width 33 height 16
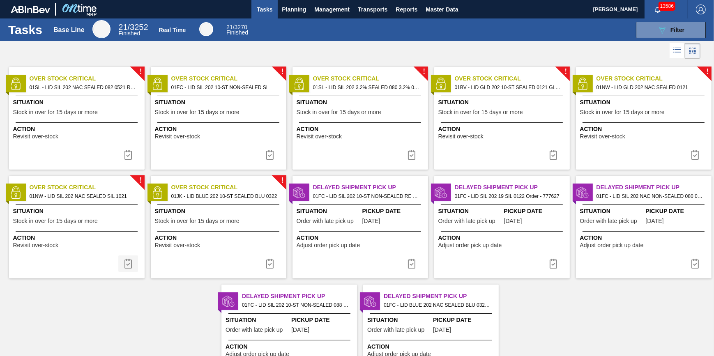
click at [127, 262] on img at bounding box center [128, 264] width 10 height 10
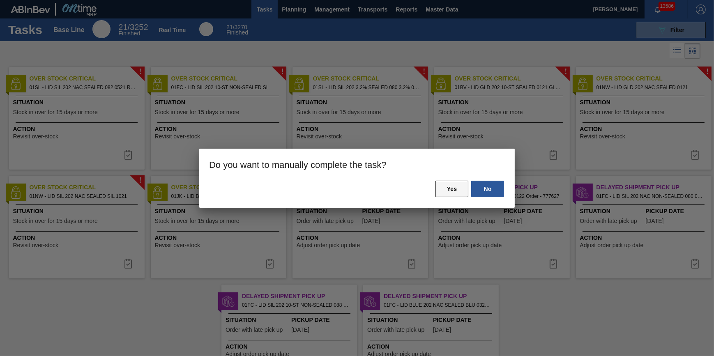
click at [443, 189] on button "Yes" at bounding box center [451, 189] width 33 height 16
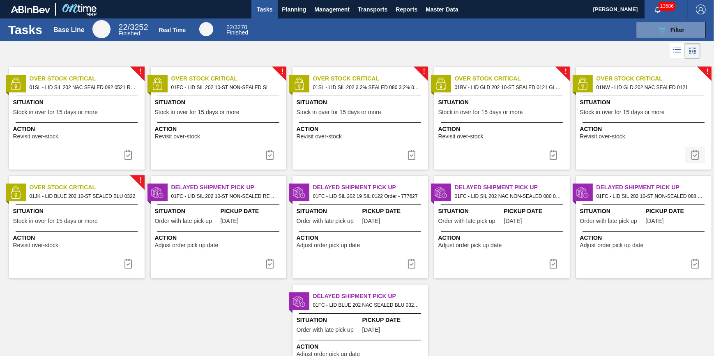
click at [690, 152] on img at bounding box center [695, 155] width 10 height 10
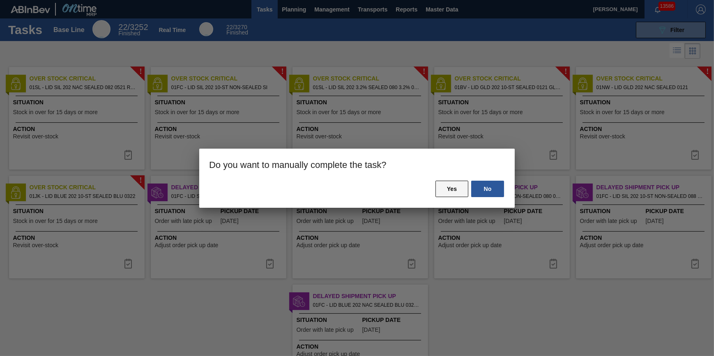
click at [452, 185] on button "Yes" at bounding box center [451, 189] width 33 height 16
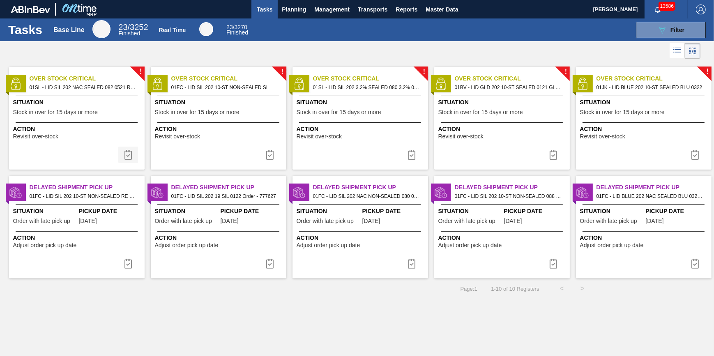
click at [124, 151] on img at bounding box center [128, 155] width 10 height 10
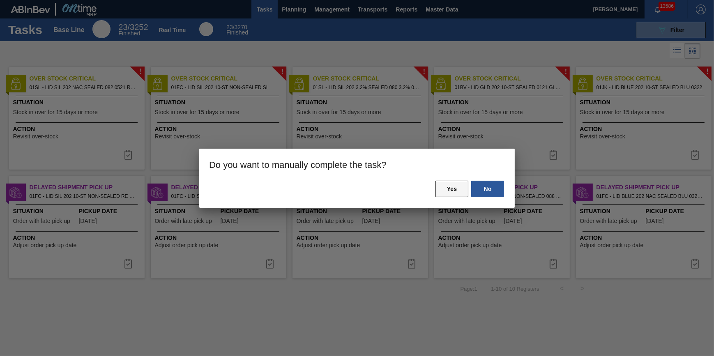
click at [459, 197] on button "Yes" at bounding box center [451, 189] width 33 height 16
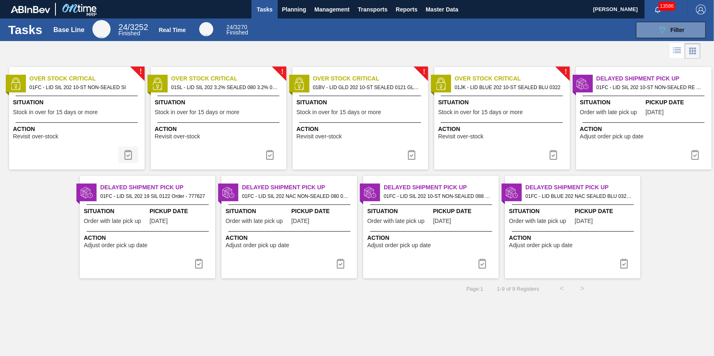
click at [129, 147] on button at bounding box center [128, 155] width 20 height 16
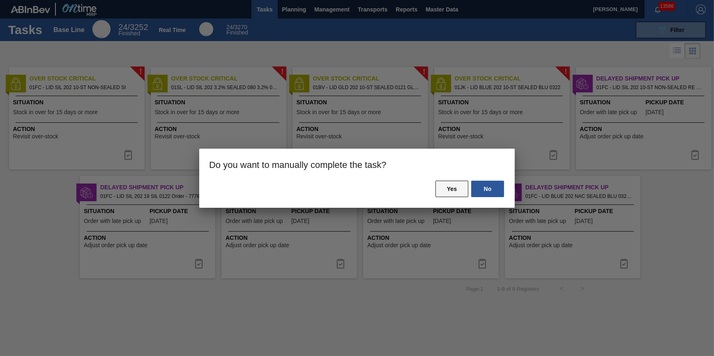
click at [451, 188] on button "Yes" at bounding box center [451, 189] width 33 height 16
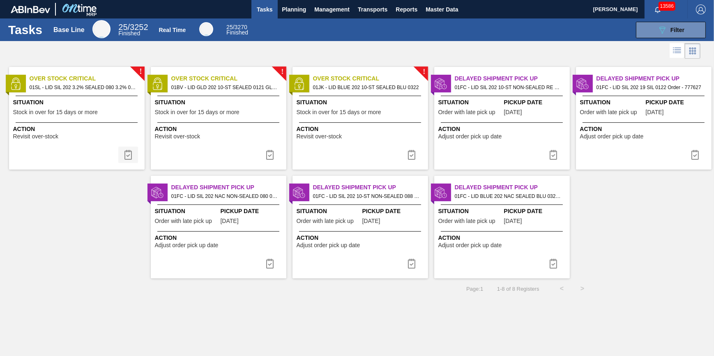
click at [125, 153] on img at bounding box center [128, 155] width 10 height 10
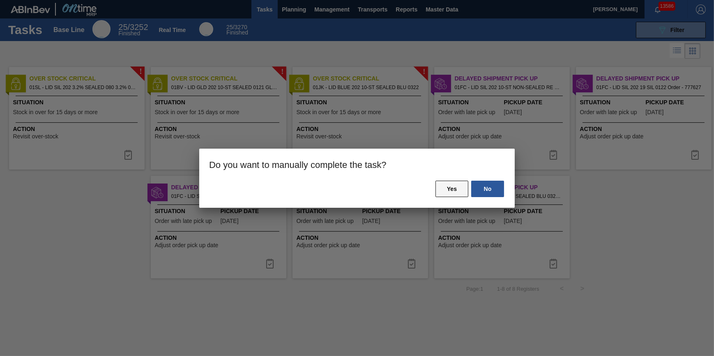
click at [452, 191] on button "Yes" at bounding box center [451, 189] width 33 height 16
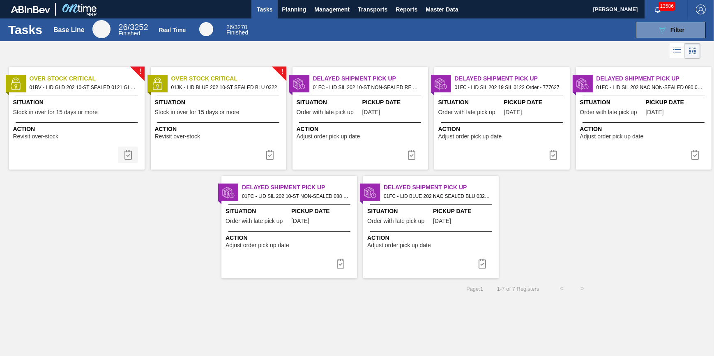
click at [124, 151] on img at bounding box center [128, 155] width 10 height 10
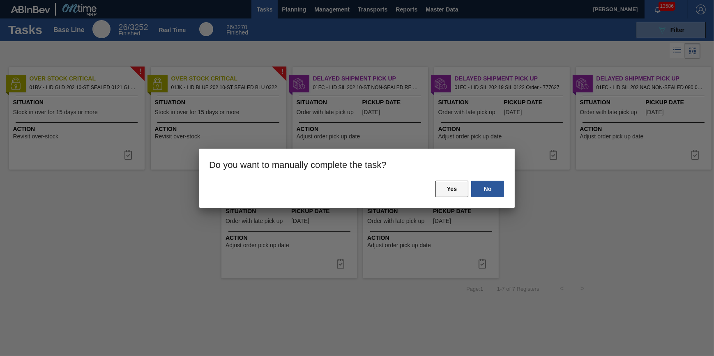
click at [462, 193] on button "Yes" at bounding box center [451, 189] width 33 height 16
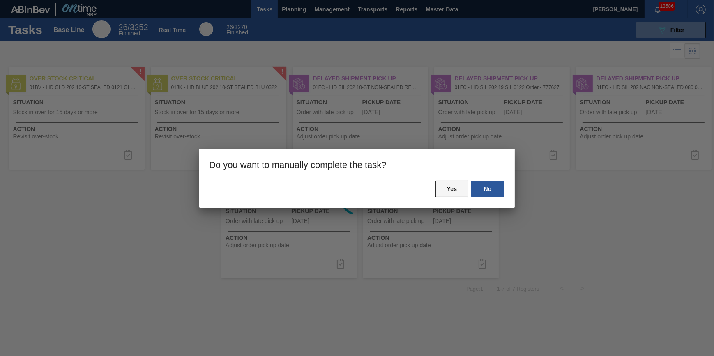
click at [456, 184] on button "Yes" at bounding box center [451, 189] width 33 height 16
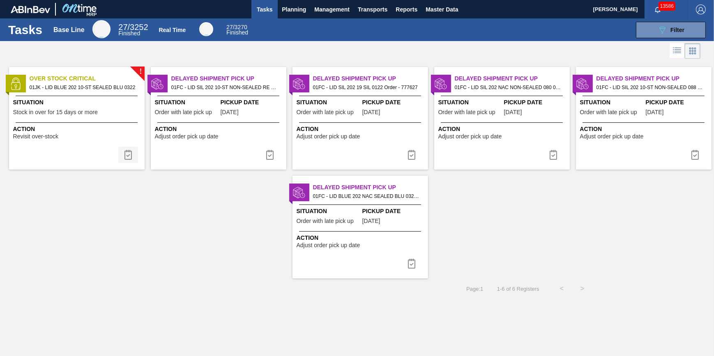
click at [133, 158] on button at bounding box center [128, 155] width 20 height 16
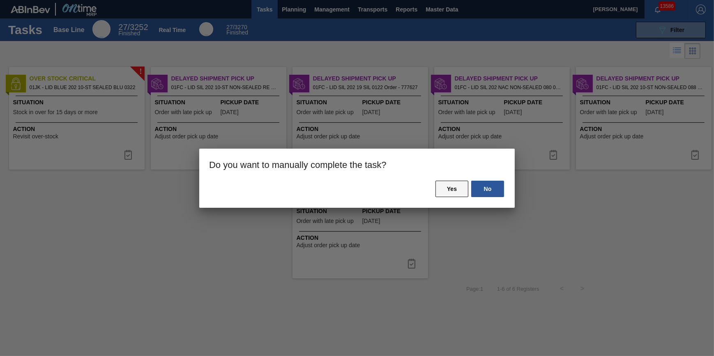
click at [446, 186] on button "Yes" at bounding box center [451, 189] width 33 height 16
